Goal: Information Seeking & Learning: Learn about a topic

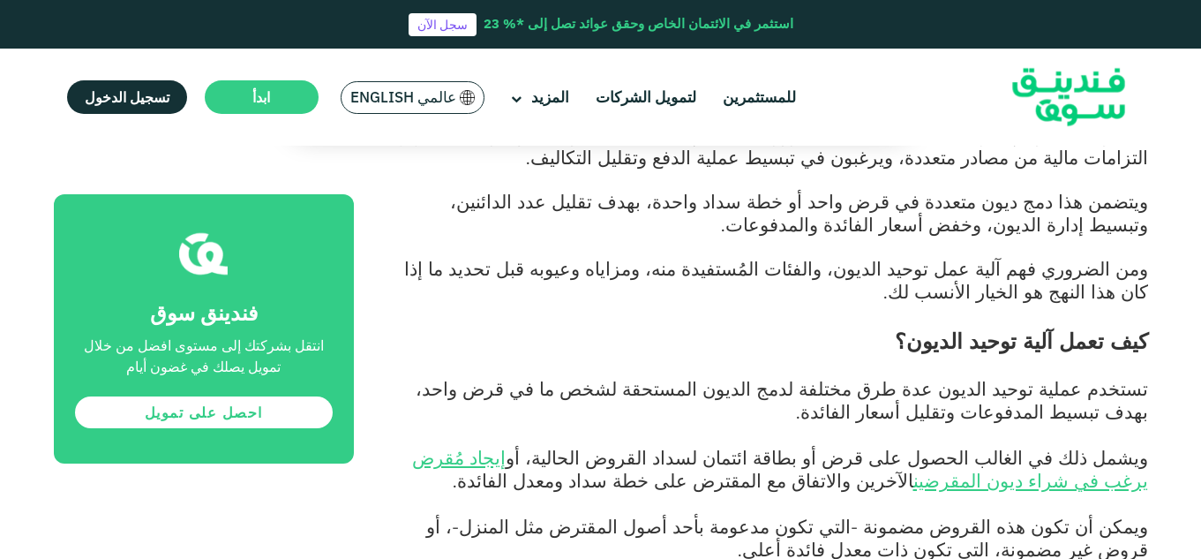
scroll to position [721, 0]
click at [573, 302] on p "ومن الضروري فهم آلية عمل توحيد الديون، والفئات المُستفيدة منه، ومزاياه وعيوبه ق…" at bounding box center [771, 282] width 754 height 46
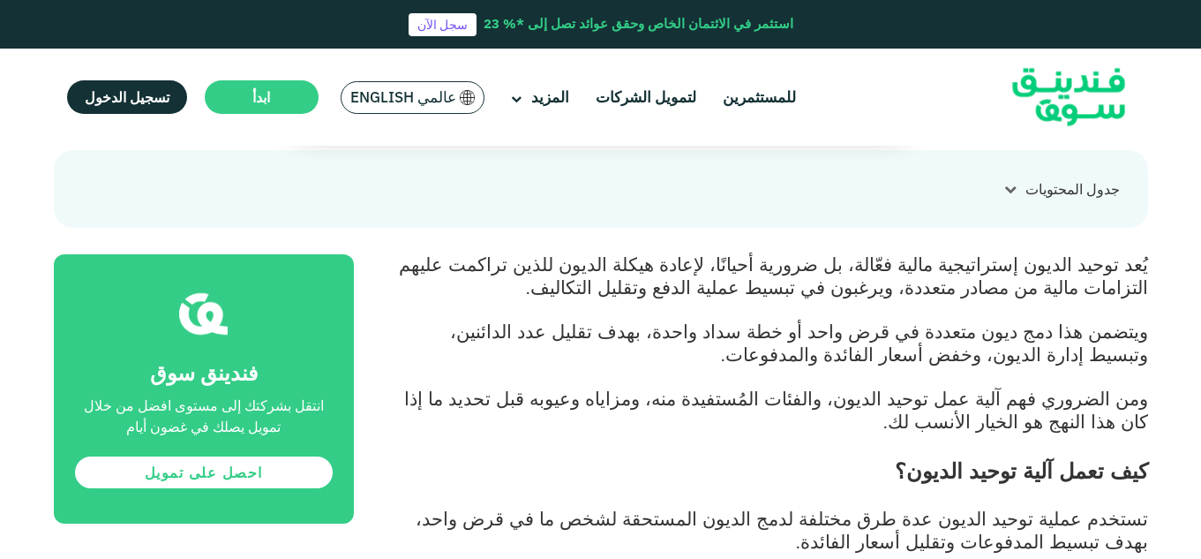
scroll to position [591, 0]
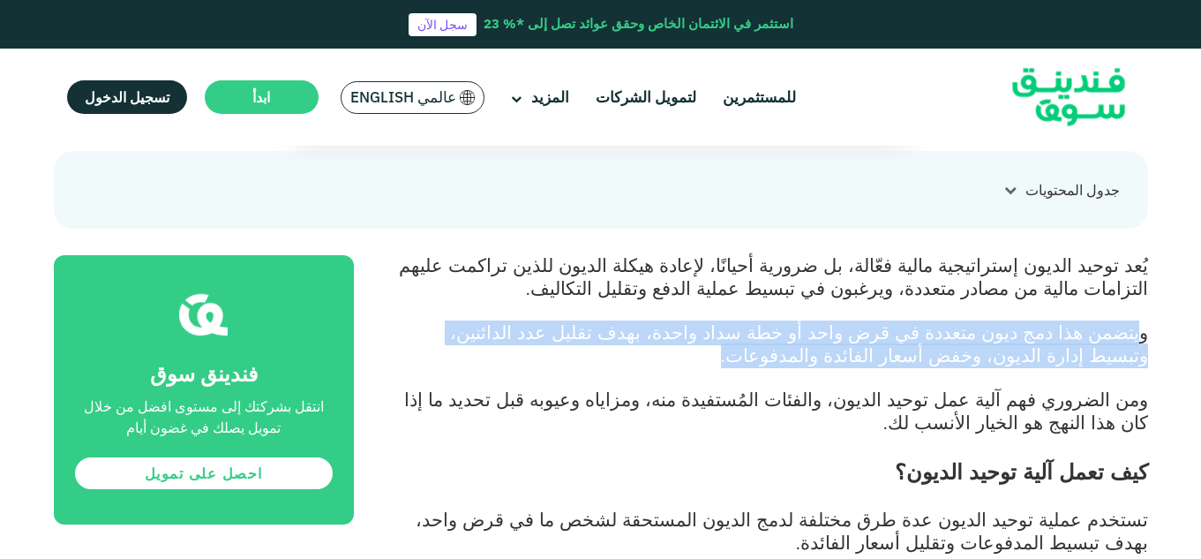
drag, startPoint x: 1141, startPoint y: 334, endPoint x: 981, endPoint y: 361, distance: 162.0
click at [981, 361] on p "ويتضمن هذا دمج ديون متعددة في قرض واحد أو خطة سداد واحدة، بهدف تقليل عدد الدائن…" at bounding box center [771, 345] width 754 height 46
copy span "يتضمن هذا دمج ديون متعددة في قرض واحد أو خطة سداد واحدة، بهدف تقليل عدد الدائني…"
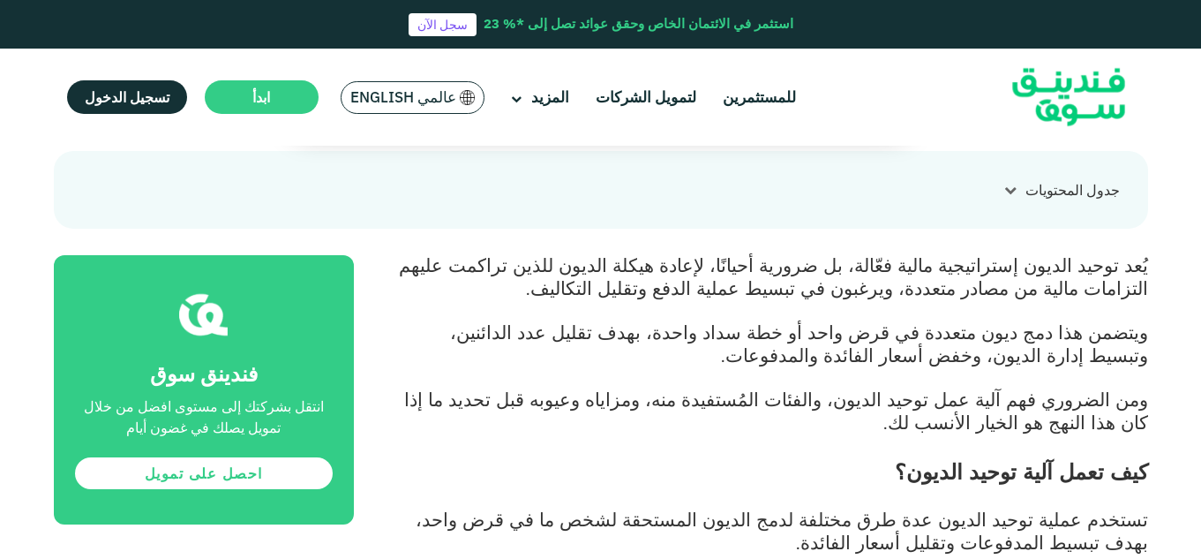
scroll to position [1285, 0]
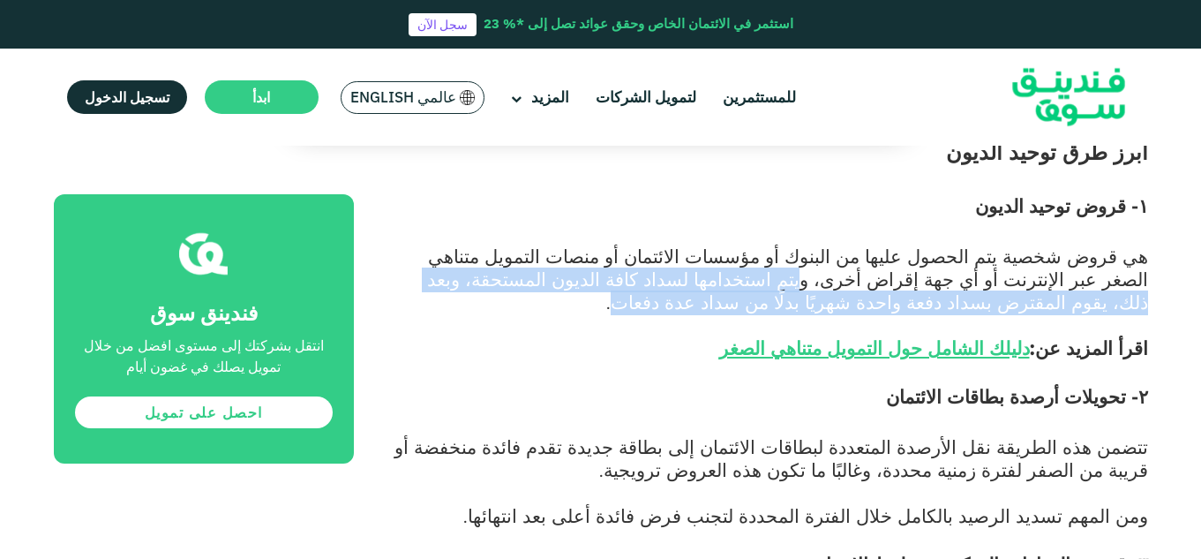
drag, startPoint x: 1018, startPoint y: 281, endPoint x: 1057, endPoint y: 304, distance: 45.1
click at [1057, 304] on span "هي قروض شخصية يتم الحصول عليها من البنوك أو مؤسسات الائتمان أو منصات التمويل مت…" at bounding box center [787, 301] width 721 height 115
copy span "يتم استخدامها لسداد كافة الديون المستحقة، وبعد ذلك، يقوم المقترض بسداد دفعة واح…"
